Goal: Information Seeking & Learning: Learn about a topic

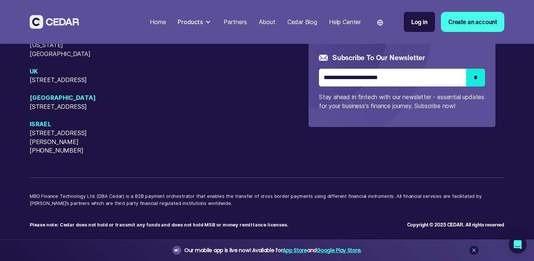
scroll to position [3501, 0]
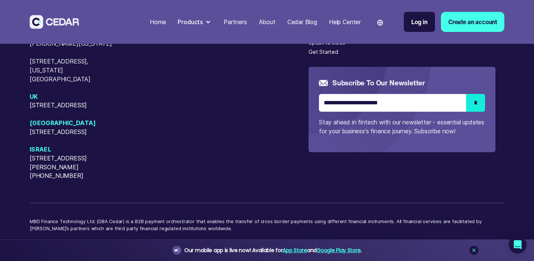
click at [315, 28] on div "About" at bounding box center [315, 24] width 15 height 8
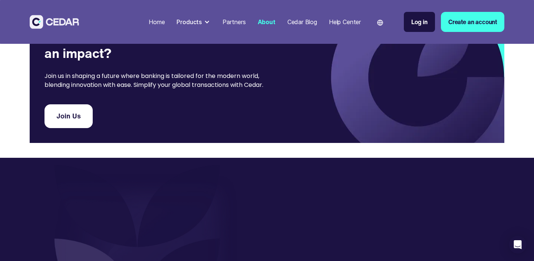
scroll to position [1648, 0]
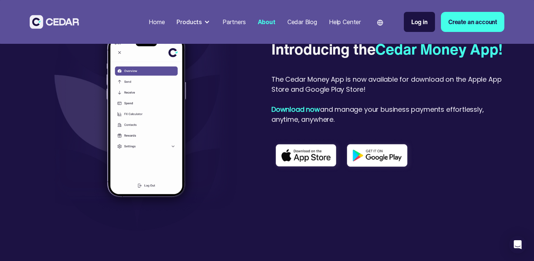
click at [194, 20] on div "Products" at bounding box center [188, 21] width 25 height 9
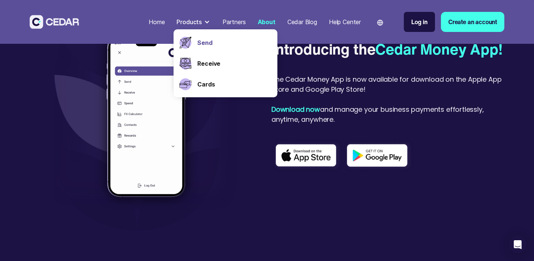
click at [201, 40] on link "Send" at bounding box center [234, 42] width 74 height 9
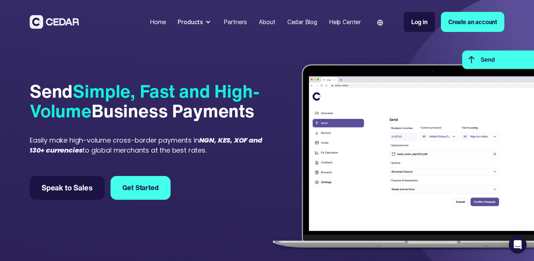
click at [159, 24] on div "Home" at bounding box center [158, 21] width 16 height 9
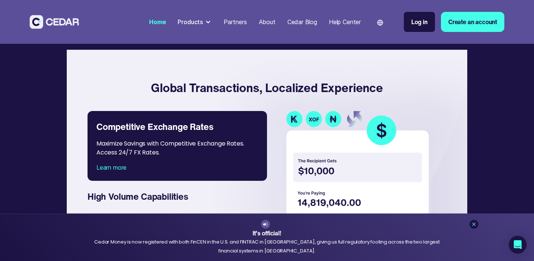
scroll to position [1146, 0]
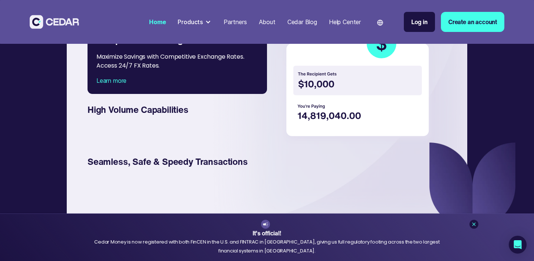
click at [60, 73] on div "Global Transactions, Localized Experience Competitive Exchange Rates Maximize S…" at bounding box center [267, 95] width 474 height 294
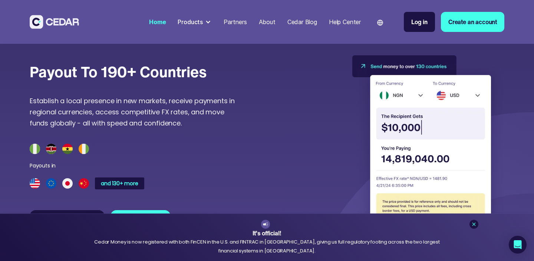
scroll to position [1924, 0]
click at [186, 23] on div "Products" at bounding box center [190, 21] width 25 height 9
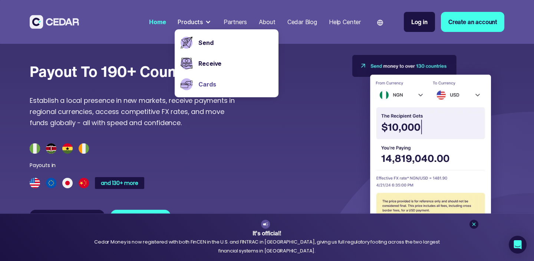
click at [198, 82] on link "Cards" at bounding box center [235, 84] width 74 height 9
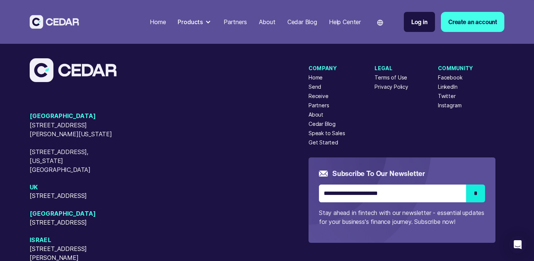
scroll to position [1818, 0]
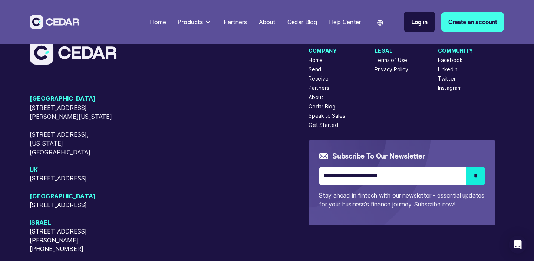
click at [314, 73] on div "Send" at bounding box center [314, 69] width 13 height 8
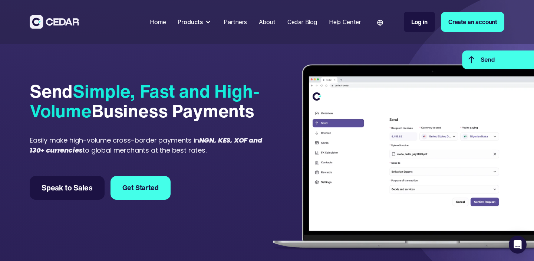
scroll to position [61, 0]
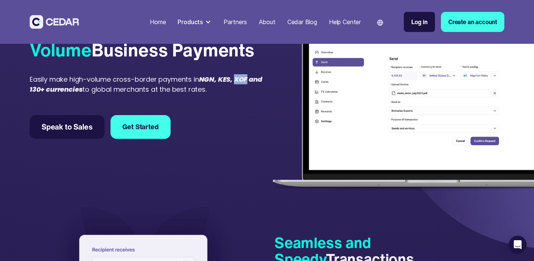
drag, startPoint x: 249, startPoint y: 77, endPoint x: 236, endPoint y: 78, distance: 13.7
click at [236, 78] on div "Easily make high-volume cross-border payments in NGN, KES, XOF and 130+ currenc…" at bounding box center [147, 84] width 234 height 20
copy em "XOF"
drag, startPoint x: 232, startPoint y: 77, endPoint x: 222, endPoint y: 78, distance: 10.0
click at [222, 78] on em "NGN, KES, XOF and 130+ currencies" at bounding box center [146, 83] width 232 height 19
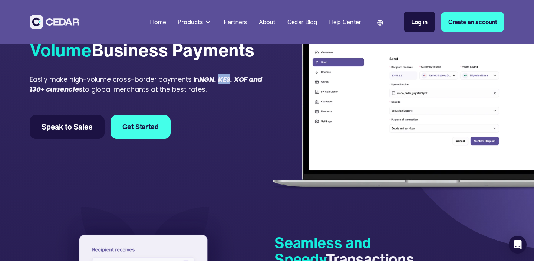
copy em "KES"
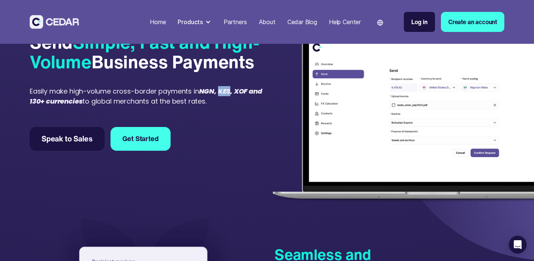
scroll to position [48, 0]
